Goal: Task Accomplishment & Management: Manage account settings

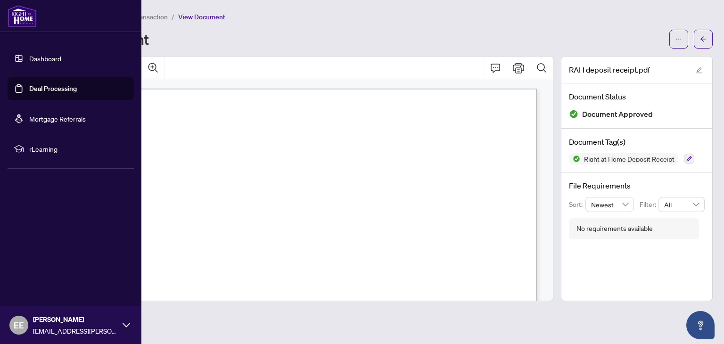
scroll to position [132, 0]
click at [50, 59] on link "Dashboard" at bounding box center [45, 58] width 32 height 8
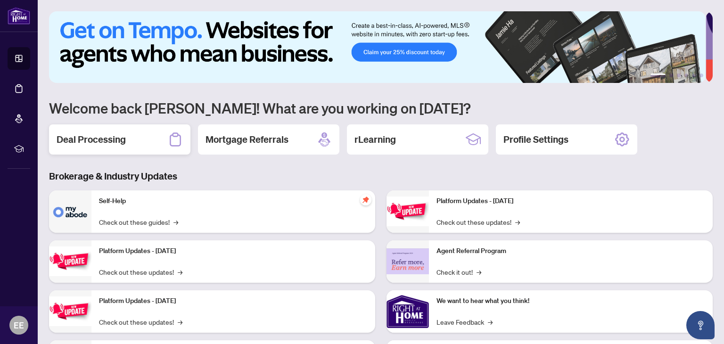
click at [110, 139] on h2 "Deal Processing" at bounding box center [91, 139] width 69 height 13
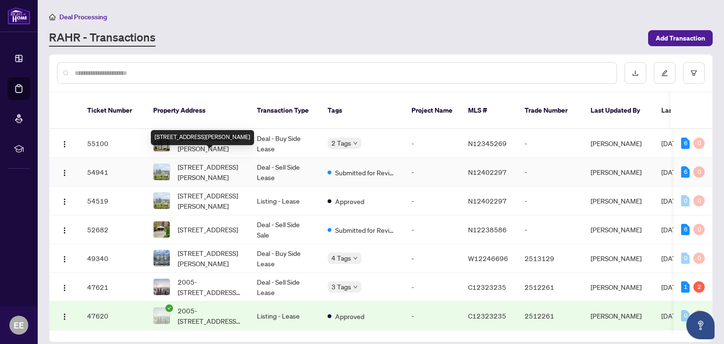
click at [221, 162] on span "[STREET_ADDRESS][PERSON_NAME]" at bounding box center [210, 172] width 64 height 21
